Goal: Information Seeking & Learning: Learn about a topic

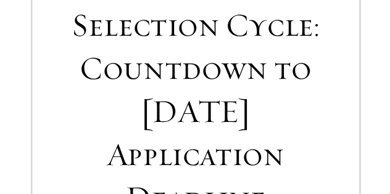
scroll to position [516, 0]
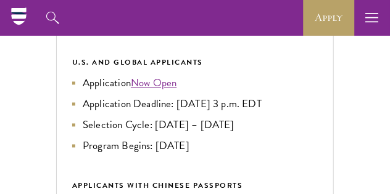
click at [9, 12] on icon at bounding box center [18, 16] width 19 height 19
click at [17, 21] on icon at bounding box center [19, 23] width 12 height 4
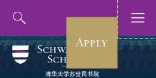
click at [135, 18] on icon "button" at bounding box center [138, 18] width 14 height 36
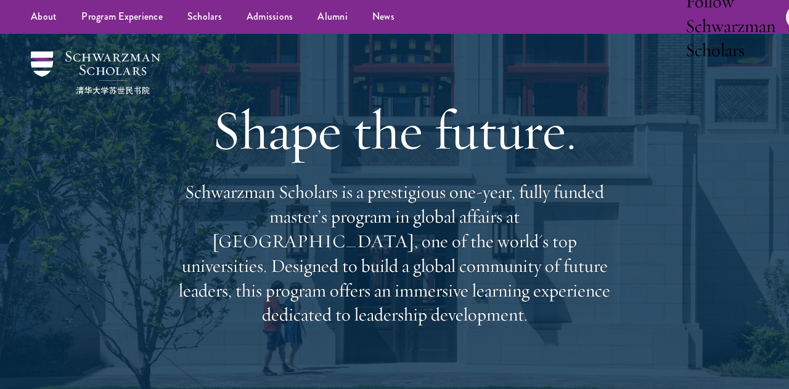
click at [389, 34] on ul "About Overview Leadership Donors Program Experience Overview Curriculum Student…" at bounding box center [285, 17] width 534 height 34
click at [175, 34] on link "Scholars" at bounding box center [204, 17] width 59 height 34
click at [176, 34] on link "Scholars" at bounding box center [204, 17] width 59 height 34
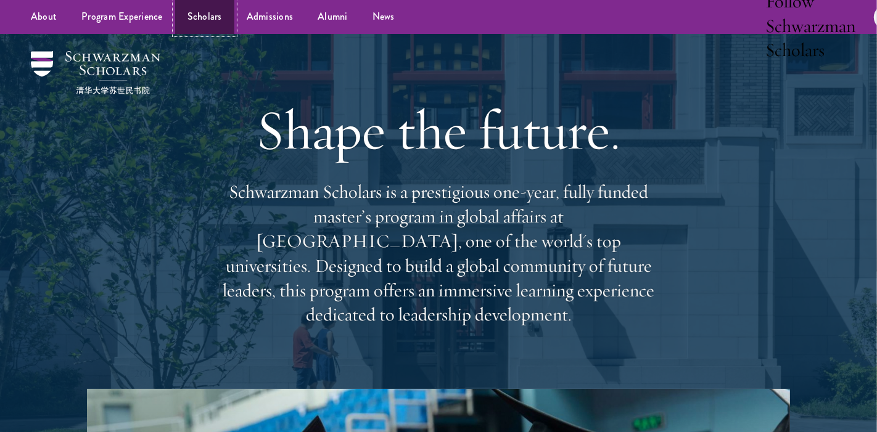
click at [202, 34] on link "Scholars" at bounding box center [204, 17] width 59 height 34
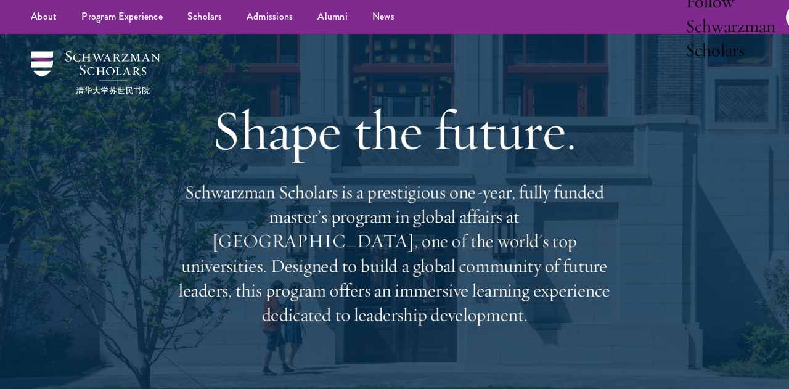
click at [389, 34] on div "About Overview Leadership Donors Program Experience Overview Curriculum Student…" at bounding box center [394, 17] width 789 height 34
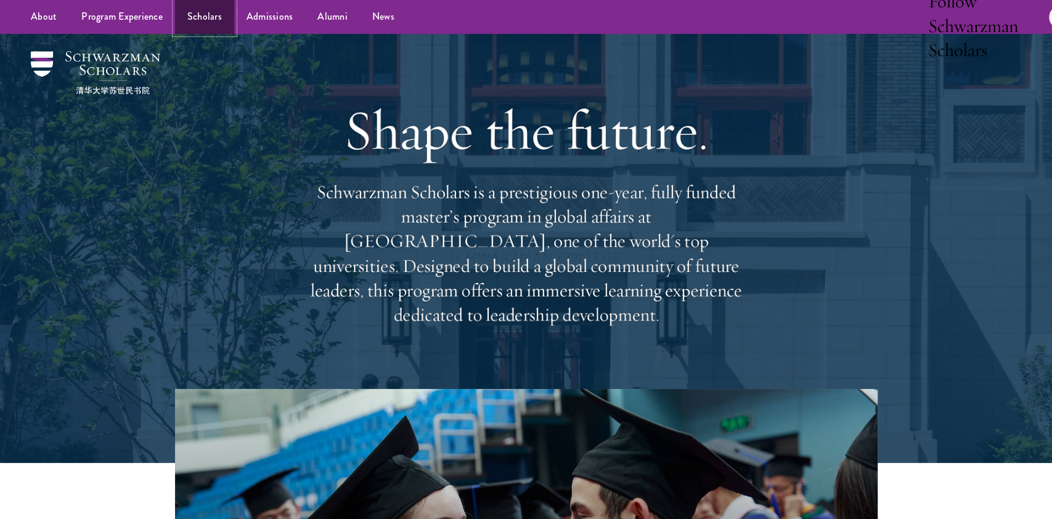
click at [234, 19] on link "Scholars" at bounding box center [204, 17] width 59 height 34
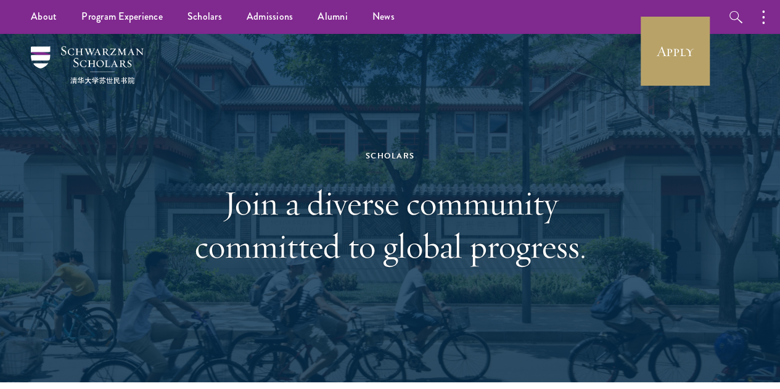
click at [509, 92] on div "Scholars Join a diverse community committed to global progress." at bounding box center [390, 208] width 425 height 266
click at [616, 149] on div "Scholars Join a diverse community committed to global progress." at bounding box center [390, 208] width 706 height 348
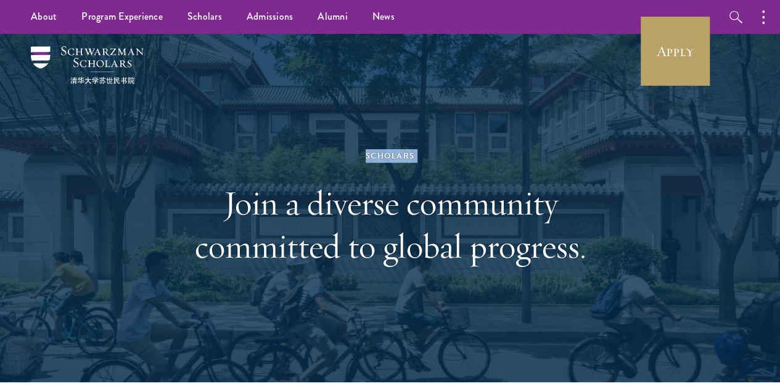
drag, startPoint x: 616, startPoint y: 149, endPoint x: 614, endPoint y: 136, distance: 13.2
click at [614, 136] on div "Scholars Join a diverse community committed to global progress." at bounding box center [390, 208] width 706 height 348
click at [695, 288] on div "Scholars Join a diverse community committed to global progress." at bounding box center [390, 208] width 706 height 348
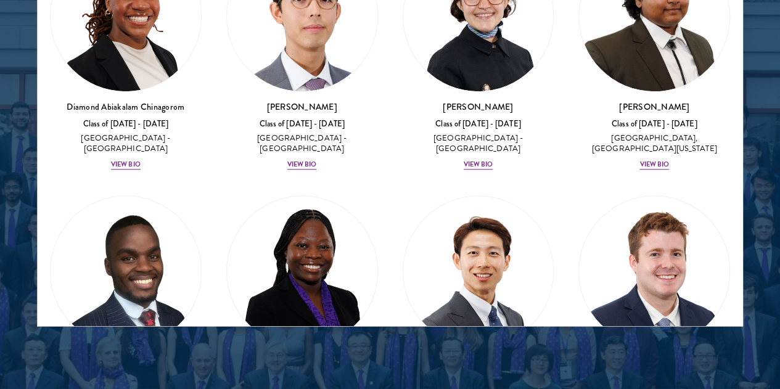
scroll to position [1654, 0]
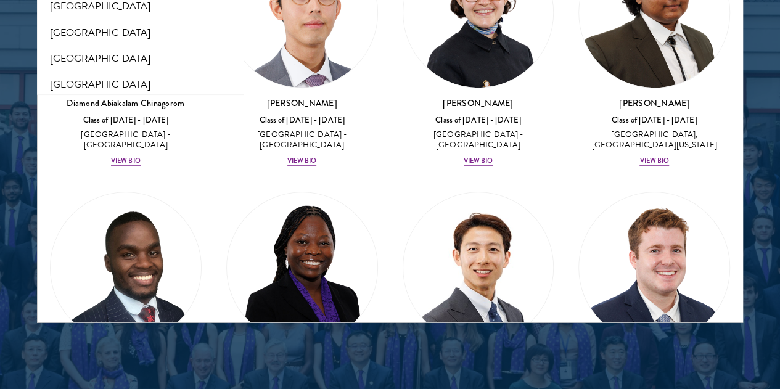
scroll to position [348, 0]
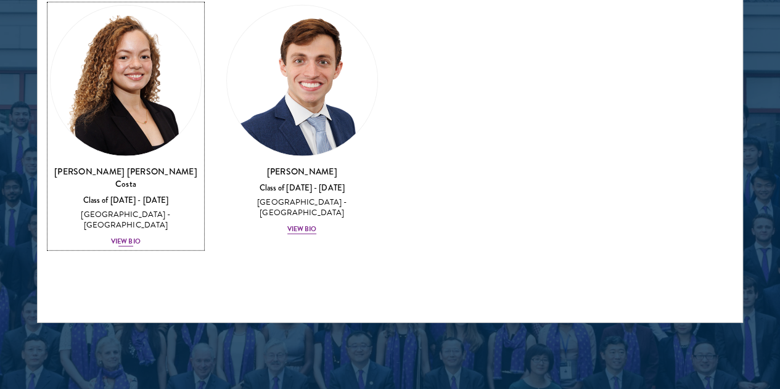
click at [139, 156] on img at bounding box center [126, 81] width 150 height 150
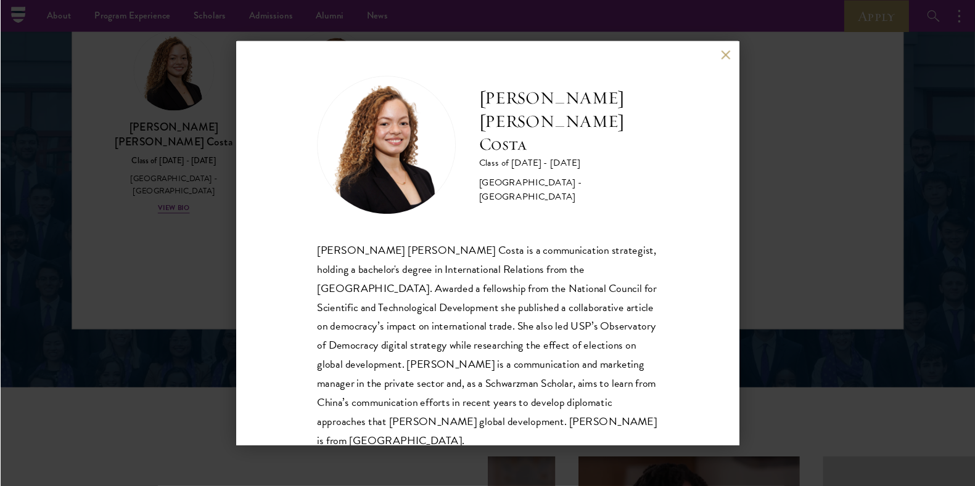
scroll to position [1654, 0]
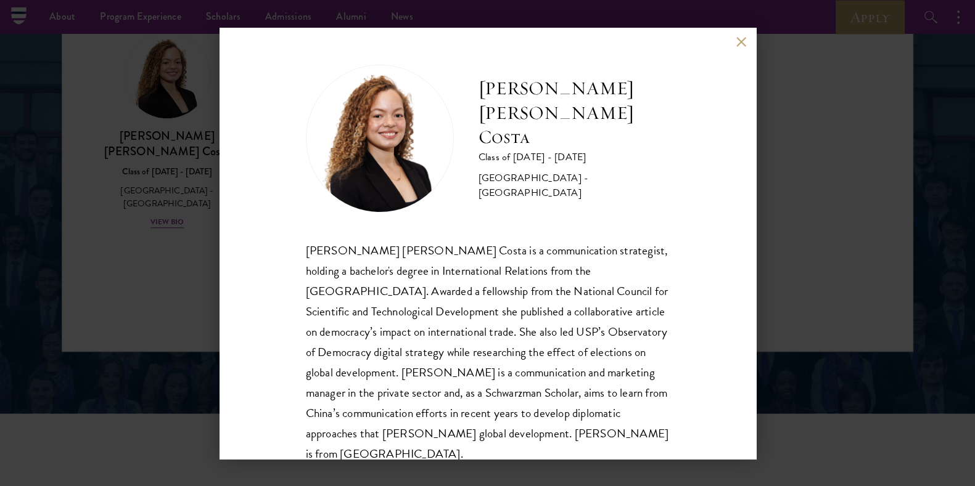
click at [640, 333] on div "[PERSON_NAME] [PERSON_NAME] Costa is a communication strategist, holding a bach…" at bounding box center [488, 352] width 364 height 224
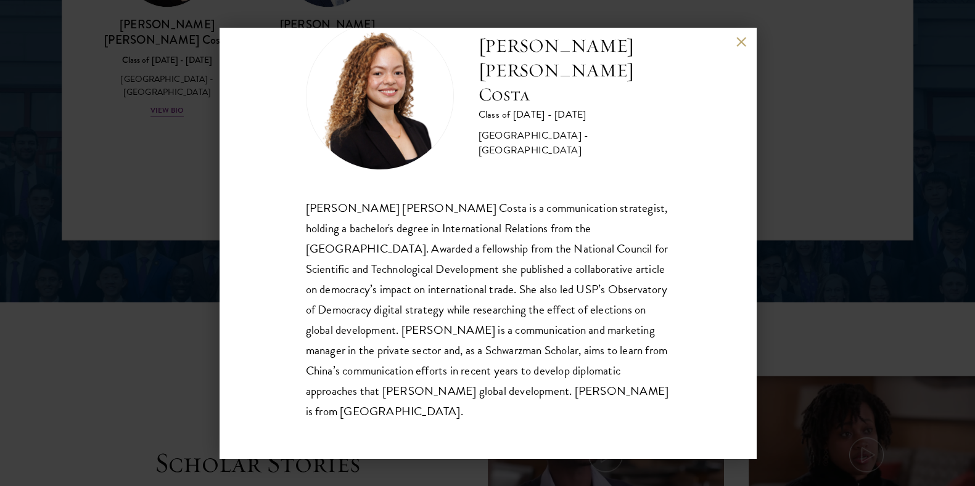
scroll to position [1768, 0]
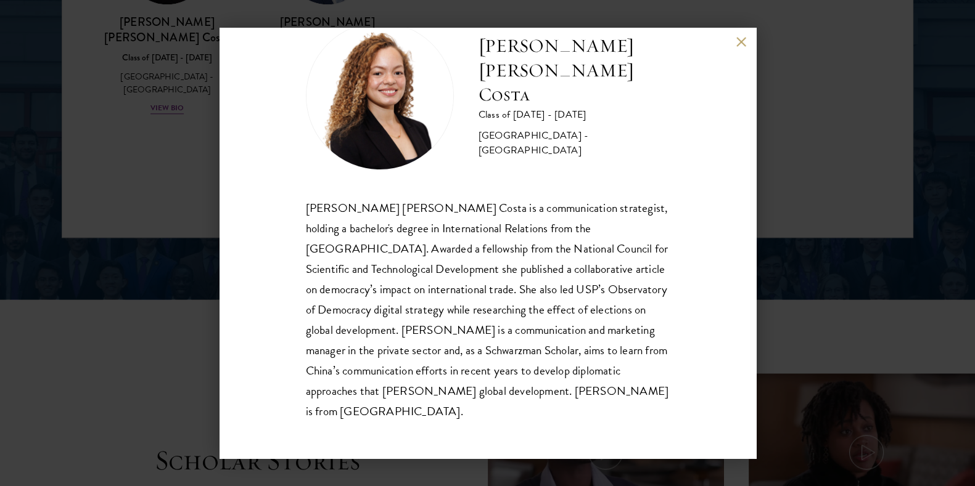
click at [573, 108] on h2 "[PERSON_NAME] [PERSON_NAME] Costa" at bounding box center [573, 71] width 191 height 74
click at [454, 152] on img at bounding box center [380, 96] width 148 height 148
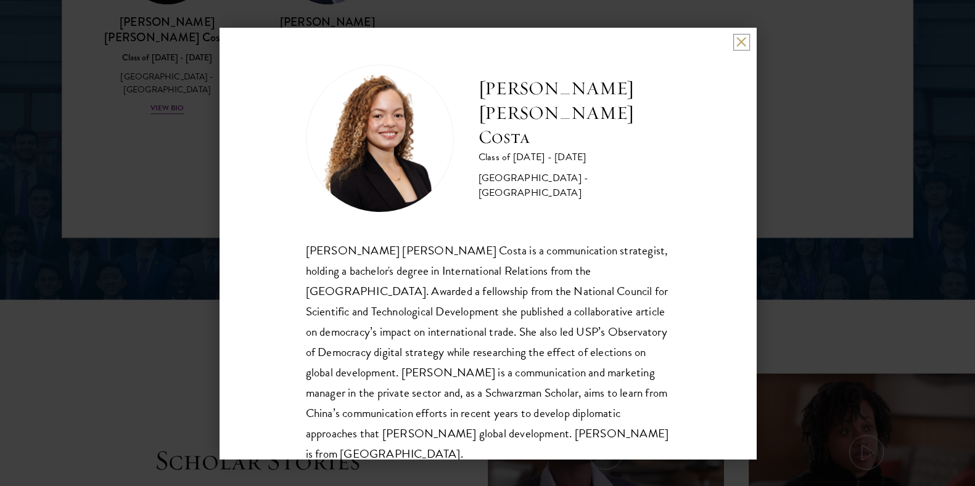
click at [740, 42] on button at bounding box center [741, 42] width 10 height 10
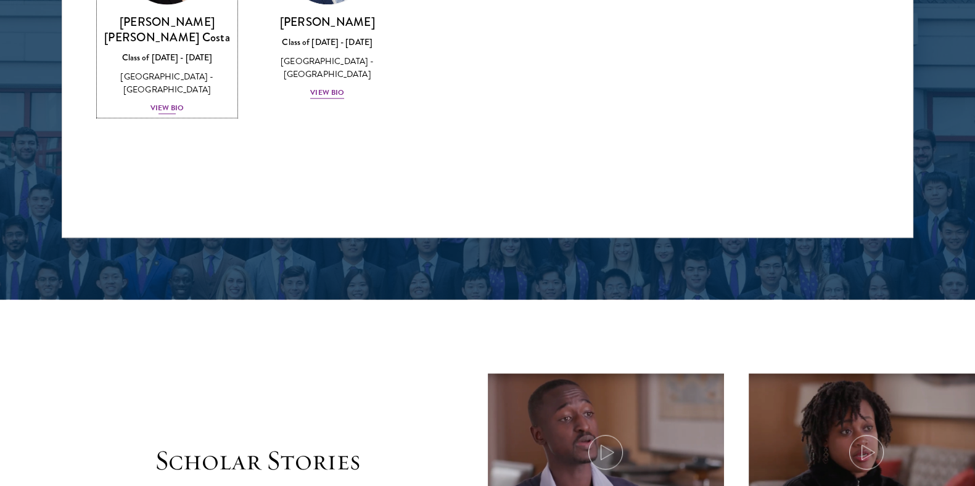
click at [158, 114] on div "View Bio" at bounding box center [167, 108] width 34 height 12
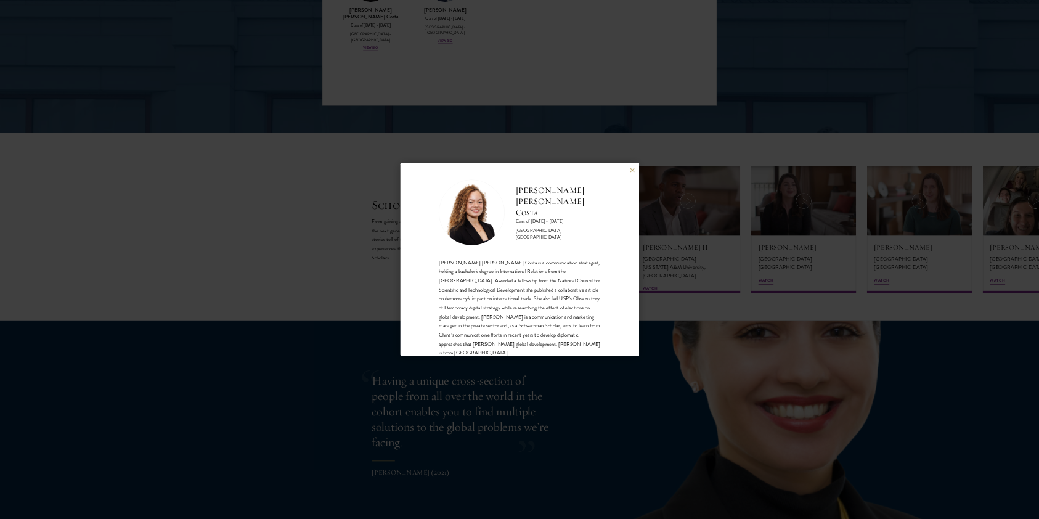
scroll to position [1770, 0]
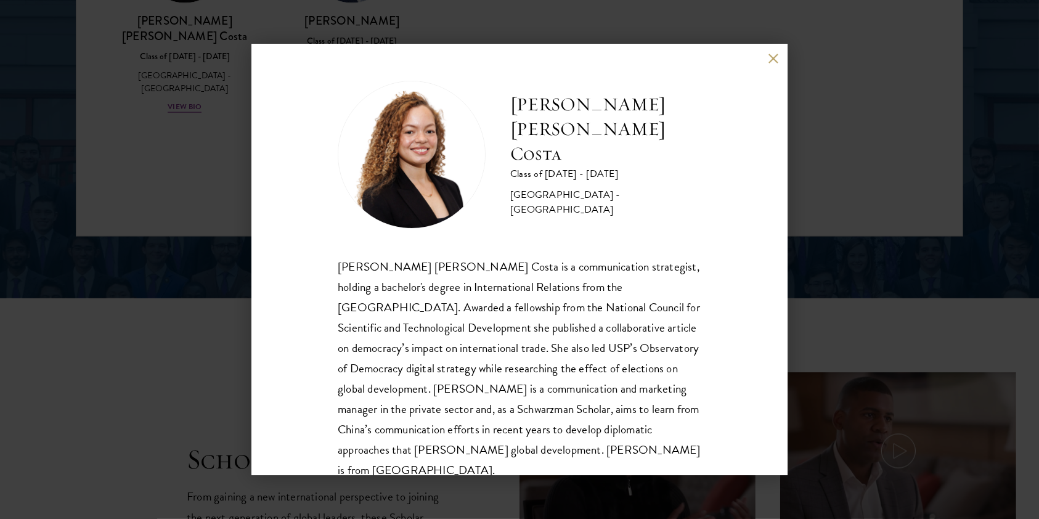
click at [662, 339] on div "[PERSON_NAME] [PERSON_NAME] Costa is a communication strategist, holding a bach…" at bounding box center [520, 368] width 364 height 224
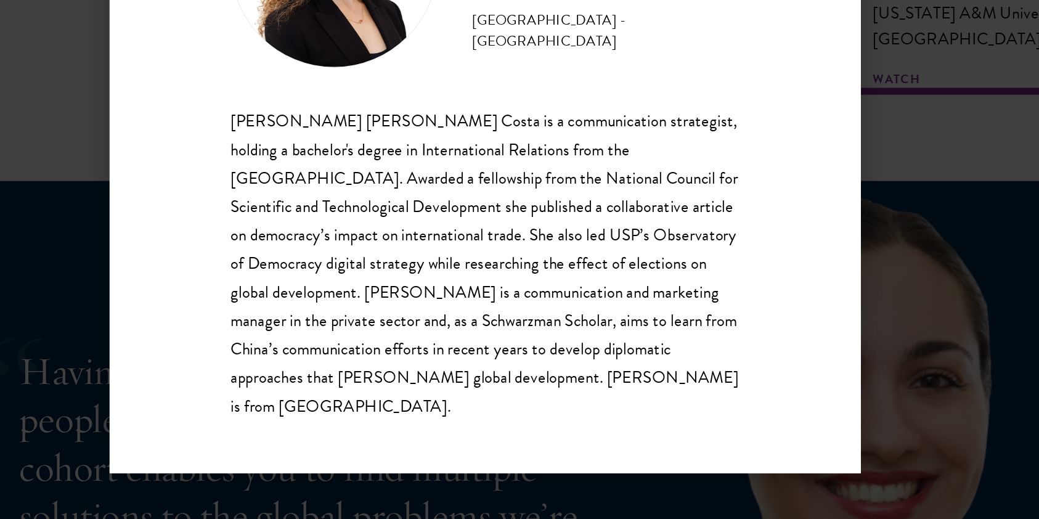
scroll to position [2223, 0]
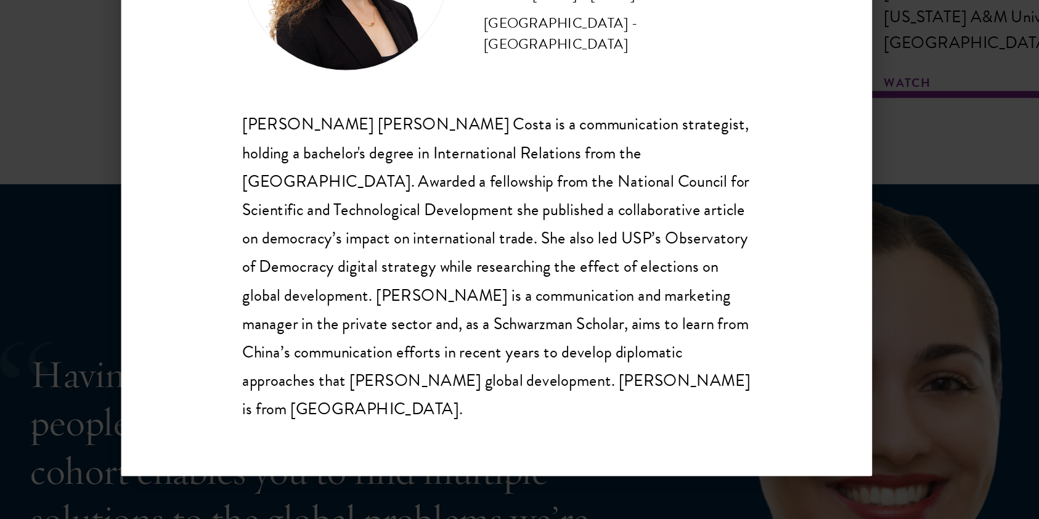
drag, startPoint x: 408, startPoint y: 190, endPoint x: 636, endPoint y: 187, distance: 228.1
click at [644, 124] on h2 "[PERSON_NAME] [PERSON_NAME] Costa" at bounding box center [605, 87] width 191 height 74
copy h2 "[PERSON_NAME] [PERSON_NAME] Costa"
click at [847, 190] on div "Maria Gabriella Oliveira Costa Class of 2025 - 2026 Brazil - Universidade de Sã…" at bounding box center [519, 259] width 1039 height 519
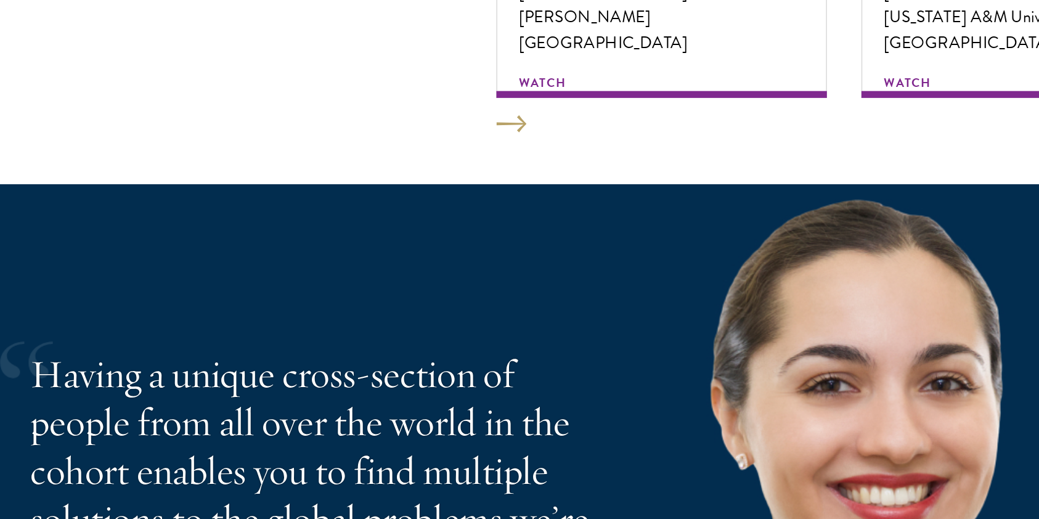
scroll to position [1608, 0]
